Goal: Transaction & Acquisition: Download file/media

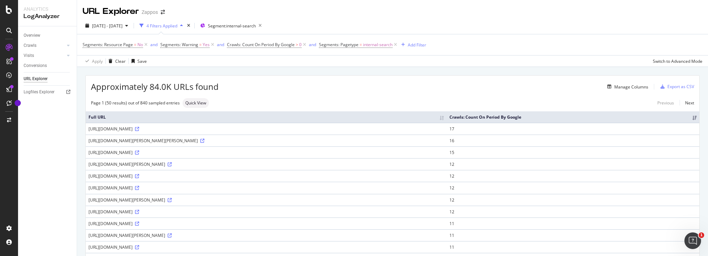
click at [670, 17] on div "URL Explorer Zappos" at bounding box center [392, 8] width 631 height 17
click at [41, 121] on div "DataExports" at bounding box center [39, 119] width 27 height 7
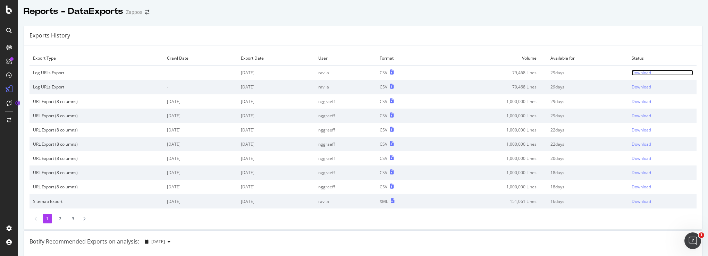
click at [632, 73] on div "Download" at bounding box center [641, 73] width 19 height 6
